Goal: Task Accomplishment & Management: Manage account settings

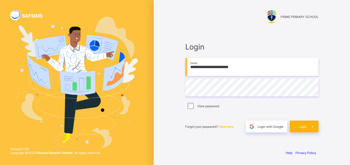
type input "**********"
click at [306, 124] on div "Login" at bounding box center [304, 127] width 29 height 12
type input "**********"
click at [299, 125] on div "Login" at bounding box center [304, 126] width 29 height 12
